Goal: Task Accomplishment & Management: Manage account settings

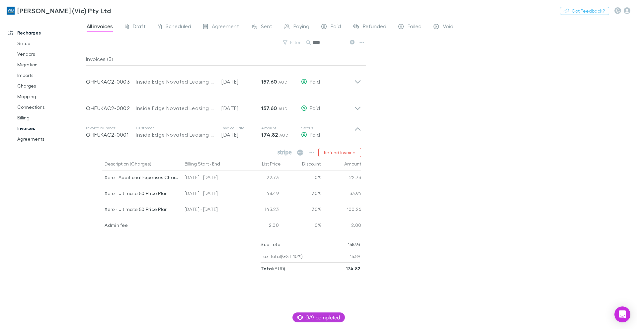
click at [577, 52] on div "All invoices Draft Scheduled Agreement Sent Paying Paid Refunded Failed Void Fi…" at bounding box center [361, 174] width 551 height 311
click at [128, 8] on button "Switch company" at bounding box center [140, 11] width 44 height 8
type input "***"
click at [129, 40] on p "DLK Advisory Pty Ltd" at bounding box center [136, 40] width 52 height 8
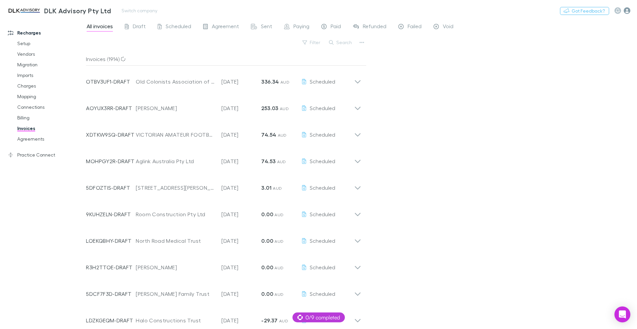
click at [627, 12] on icon "button" at bounding box center [627, 10] width 7 height 7
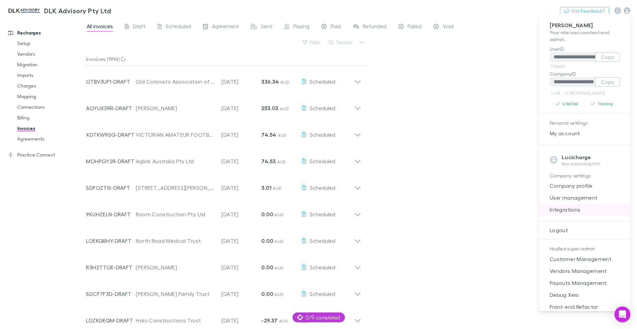
click at [565, 208] on span "Integrations" at bounding box center [585, 210] width 81 height 8
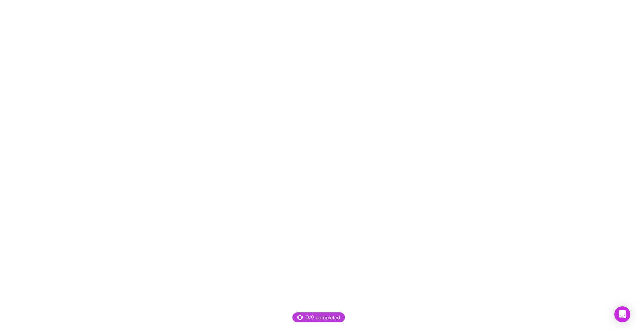
click at [459, 101] on div at bounding box center [318, 164] width 637 height 329
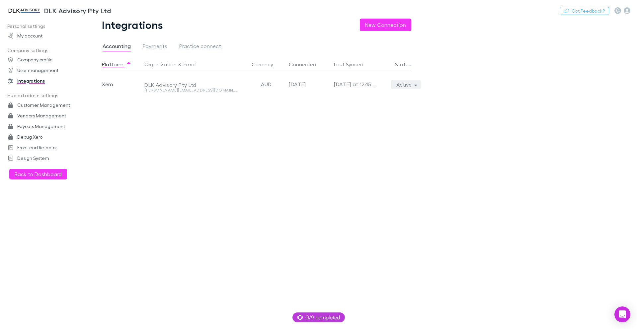
click at [410, 85] on button "Active" at bounding box center [406, 84] width 30 height 9
click at [490, 94] on div at bounding box center [318, 164] width 637 height 329
click at [411, 86] on button "Active" at bounding box center [406, 84] width 30 height 9
click at [544, 126] on div at bounding box center [318, 164] width 637 height 329
click at [203, 47] on span "Practice connect" at bounding box center [200, 47] width 42 height 9
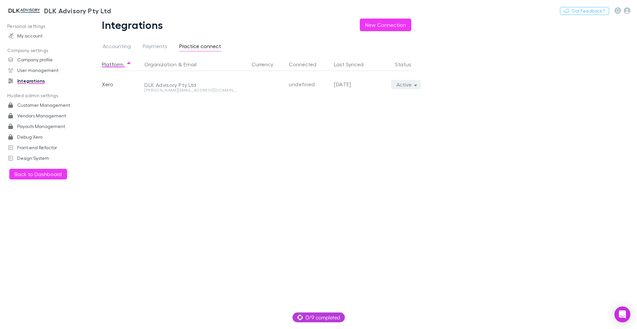
click at [418, 87] on button "Active" at bounding box center [406, 84] width 30 height 9
click at [525, 86] on div at bounding box center [318, 164] width 637 height 329
click at [192, 127] on div "Platform Organization & Email Currency Connected Last Synced Status Xero DLK Ad…" at bounding box center [262, 194] width 320 height 272
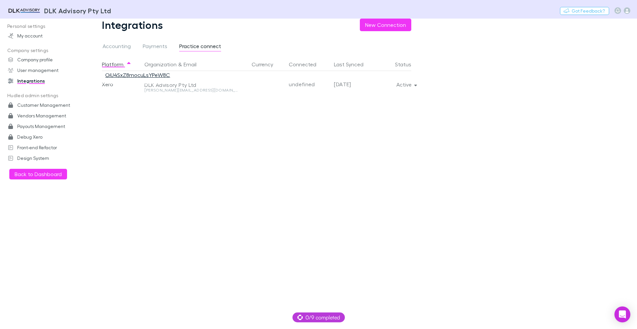
click at [143, 74] on link "OiU4SxZ8mocuLsYPeW8C" at bounding box center [137, 75] width 65 height 6
click at [406, 83] on button "Active" at bounding box center [406, 84] width 30 height 9
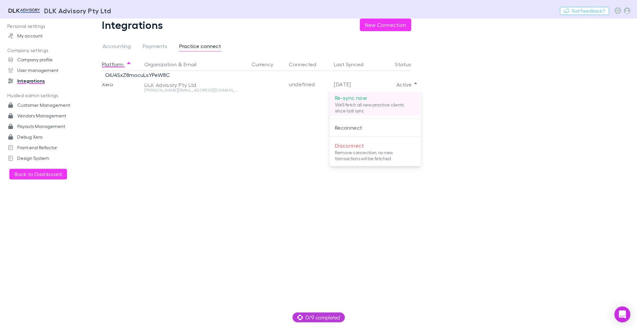
click at [381, 104] on p "We'll fetch all new practice clients since last sync" at bounding box center [375, 108] width 81 height 12
click at [521, 149] on div at bounding box center [318, 164] width 637 height 329
click at [312, 144] on div "Platform Organization & Email Currency Connected Last Synced Status Xero DLK Ad…" at bounding box center [262, 194] width 320 height 272
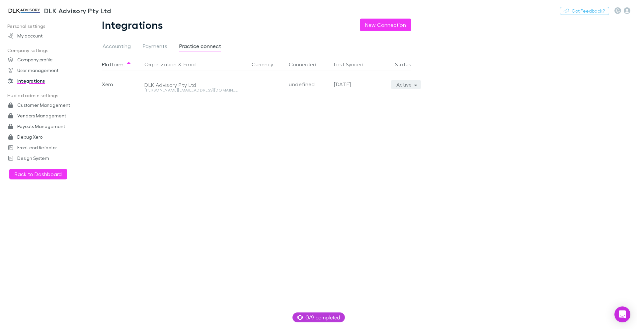
click at [411, 85] on button "Active" at bounding box center [406, 84] width 30 height 9
click at [498, 108] on div at bounding box center [318, 164] width 637 height 329
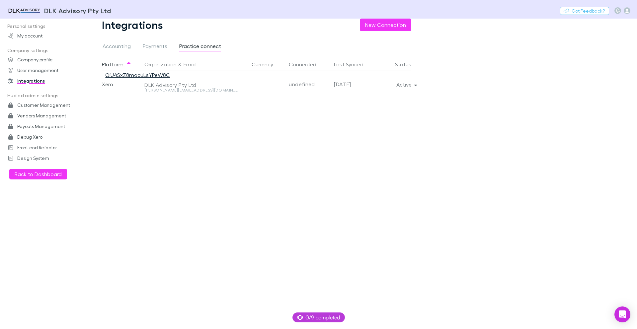
click at [142, 75] on link "OiU4SxZ8mocuLsYPeW8C" at bounding box center [137, 75] width 65 height 6
click at [405, 83] on button "Active" at bounding box center [406, 84] width 30 height 9
click at [470, 84] on div at bounding box center [318, 164] width 637 height 329
click at [410, 87] on button "Active" at bounding box center [406, 84] width 30 height 9
click at [375, 154] on p "Remove connection, no new transactions will be fetched" at bounding box center [375, 156] width 81 height 12
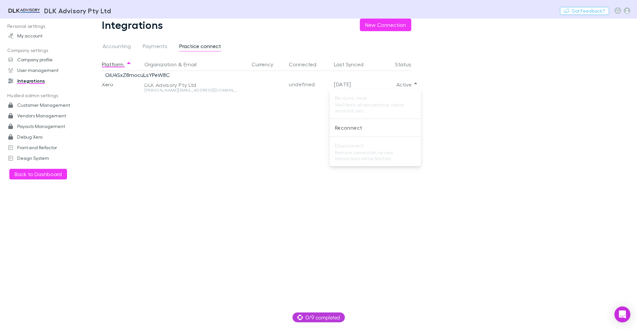
click at [250, 161] on div at bounding box center [318, 164] width 637 height 329
click at [403, 87] on button "Inactive" at bounding box center [404, 84] width 34 height 9
click at [509, 101] on div at bounding box center [318, 164] width 637 height 329
click at [259, 122] on div "Platform Organization & Email Currency Connected Last Synced Status Xero DLK Ad…" at bounding box center [262, 194] width 320 height 272
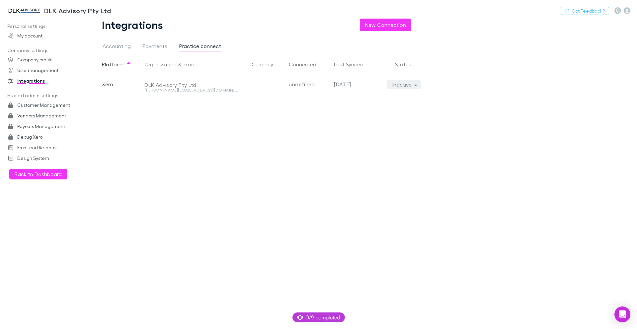
click at [399, 84] on button "Inactive" at bounding box center [404, 84] width 34 height 9
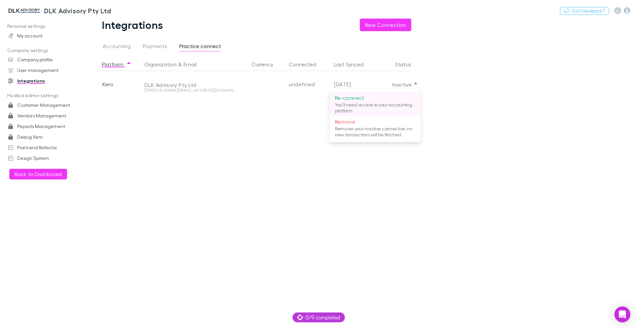
click at [387, 103] on p "You'll need access to your accounting platform" at bounding box center [375, 108] width 81 height 12
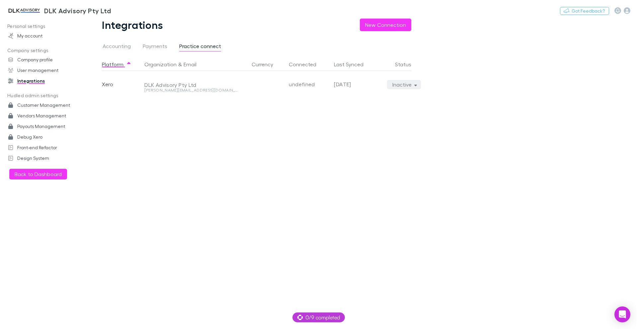
click at [404, 82] on button "Inactive" at bounding box center [404, 84] width 34 height 9
click at [510, 100] on div at bounding box center [318, 164] width 637 height 329
click at [410, 87] on button "Inactive" at bounding box center [404, 84] width 34 height 9
click at [521, 136] on div at bounding box center [318, 164] width 637 height 329
click at [468, 141] on main "Integrations New Connection Accounting Payments Practice connect Platform Organ…" at bounding box center [361, 174] width 551 height 311
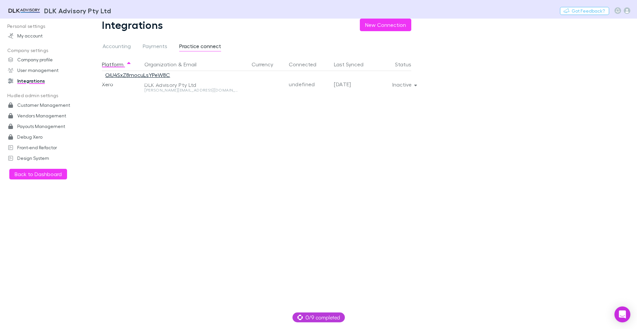
click at [128, 75] on link "OiU4SxZ8mocuLsYPeW8C" at bounding box center [137, 75] width 65 height 6
click at [409, 85] on button "Active" at bounding box center [406, 84] width 30 height 9
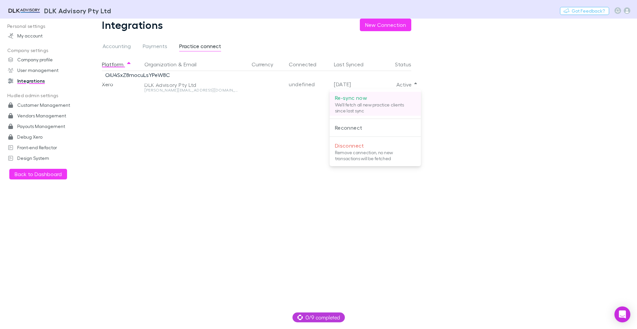
click at [367, 102] on p "We'll fetch all new practice clients since last sync" at bounding box center [375, 108] width 81 height 12
click at [238, 144] on div at bounding box center [318, 164] width 637 height 329
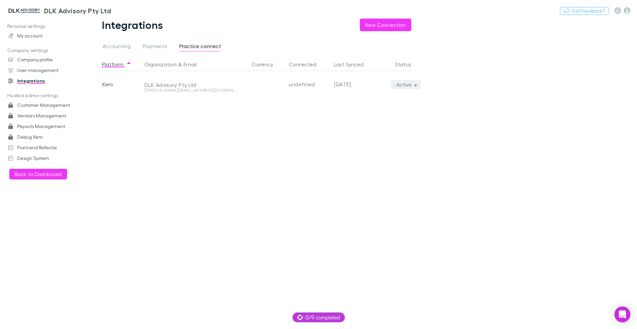
click at [414, 86] on icon "button" at bounding box center [415, 84] width 3 height 5
click at [526, 83] on div at bounding box center [318, 164] width 637 height 329
drag, startPoint x: 145, startPoint y: 85, endPoint x: 198, endPoint y: 87, distance: 52.2
click at [198, 87] on div "DLK Advisory Pty Ltd chantel.cant@dlkadvisory.com.au" at bounding box center [194, 84] width 105 height 27
copy div "DLK Advisory Pty Ltd"
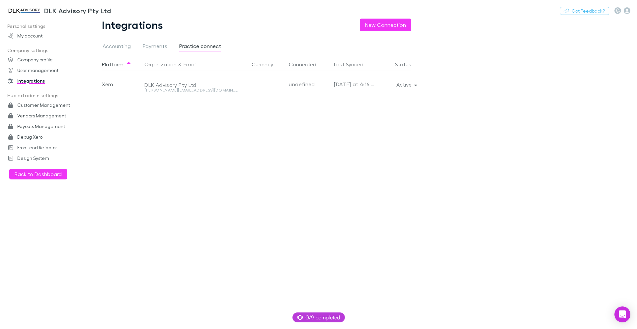
click at [437, 95] on div "Integrations New Connection Accounting Payments Practice connect Platform Organ…" at bounding box center [262, 174] width 352 height 311
